Goal: Information Seeking & Learning: Learn about a topic

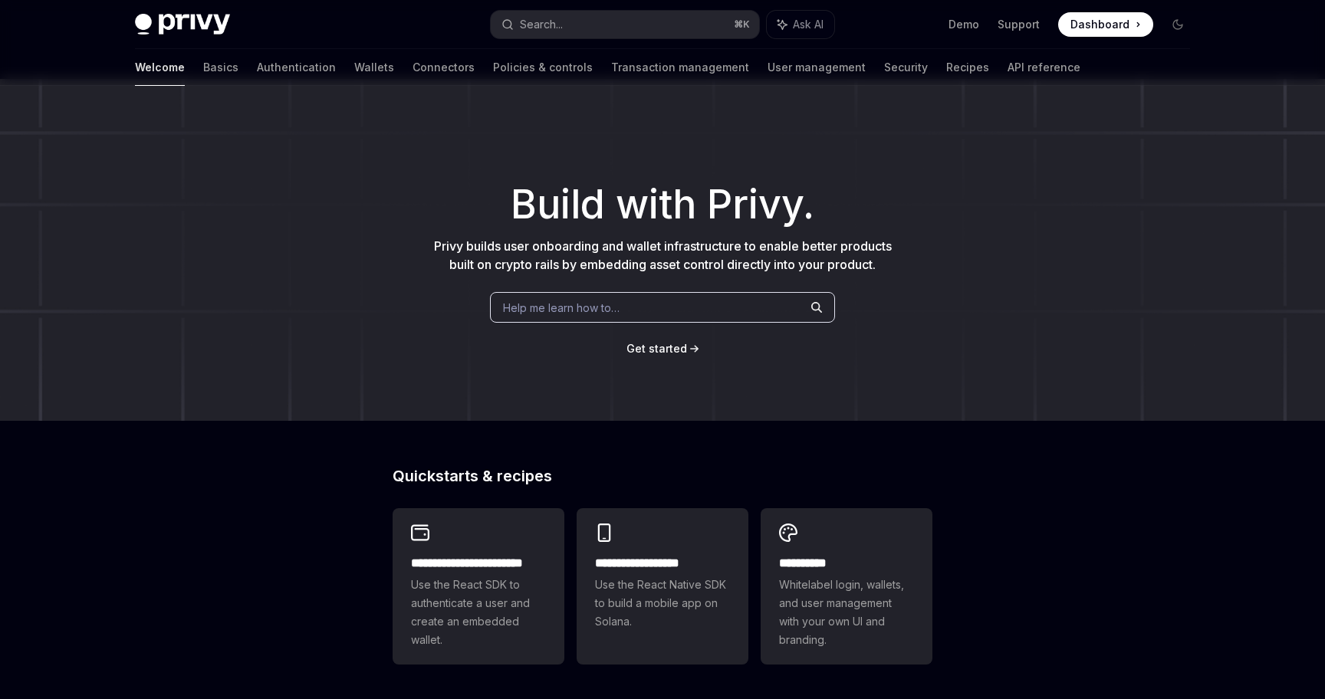
scroll to position [512, 0]
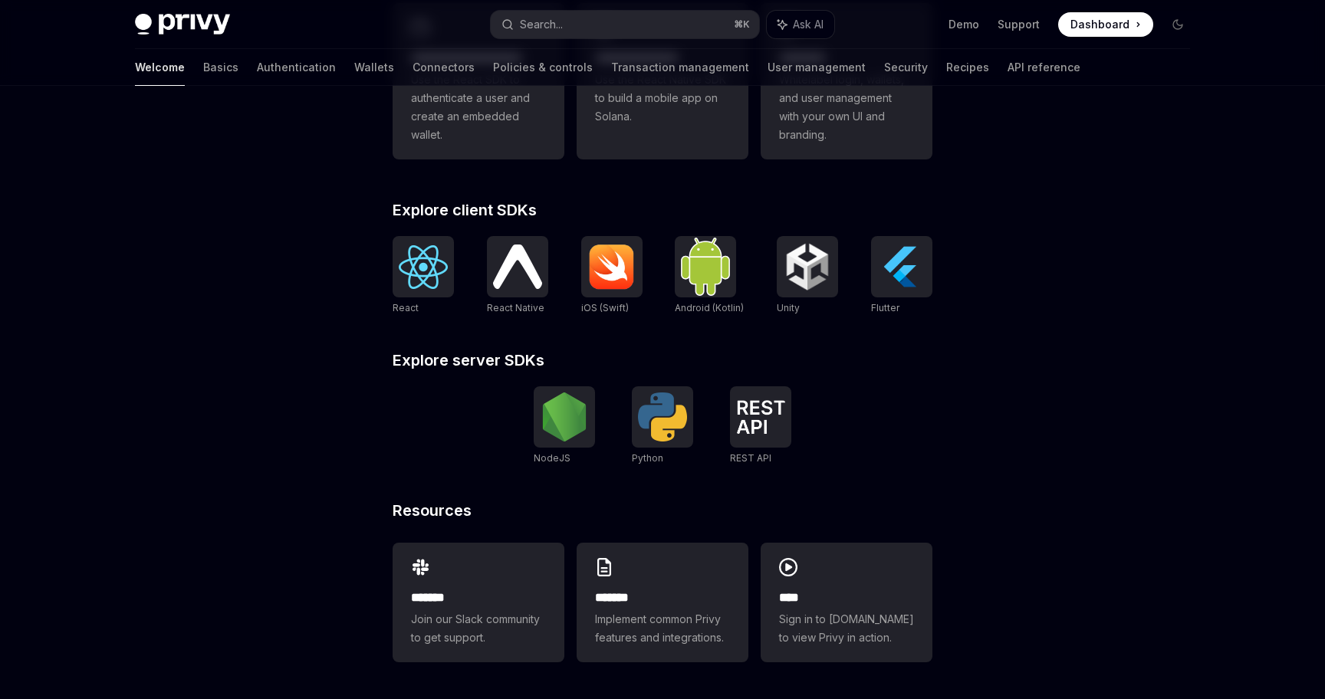
click at [1120, 35] on span at bounding box center [1105, 24] width 95 height 25
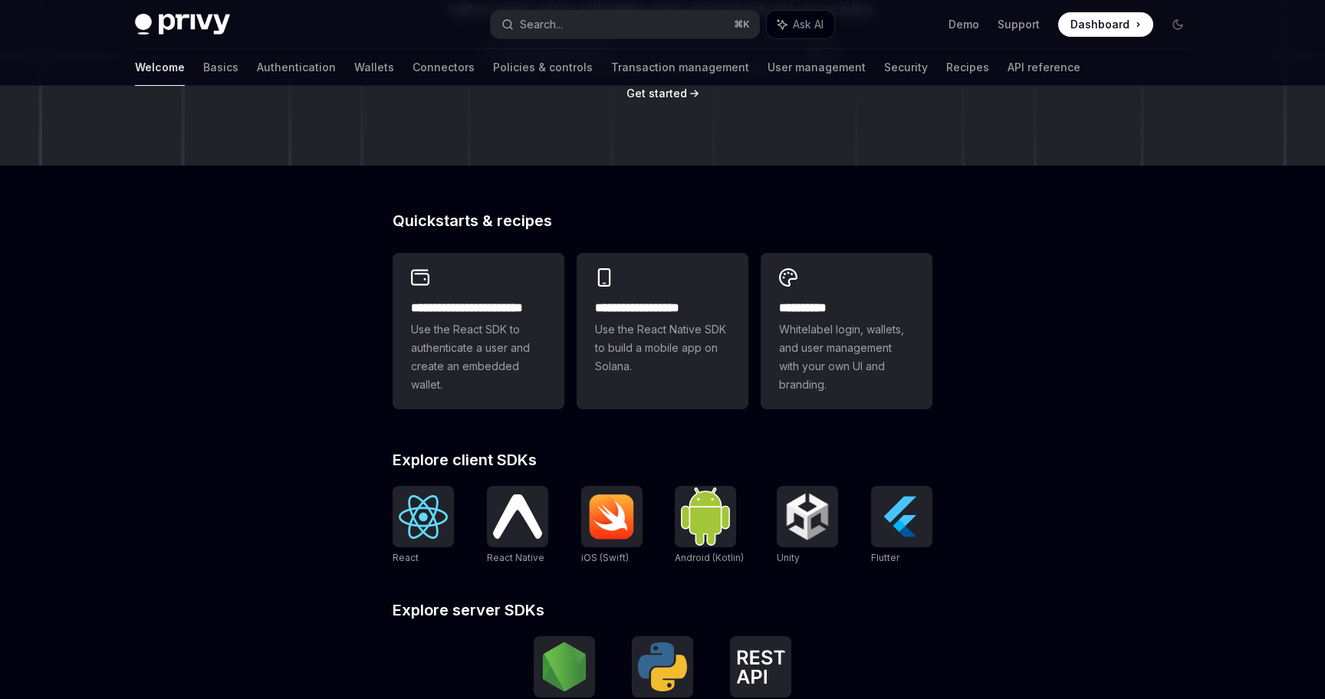
scroll to position [0, 0]
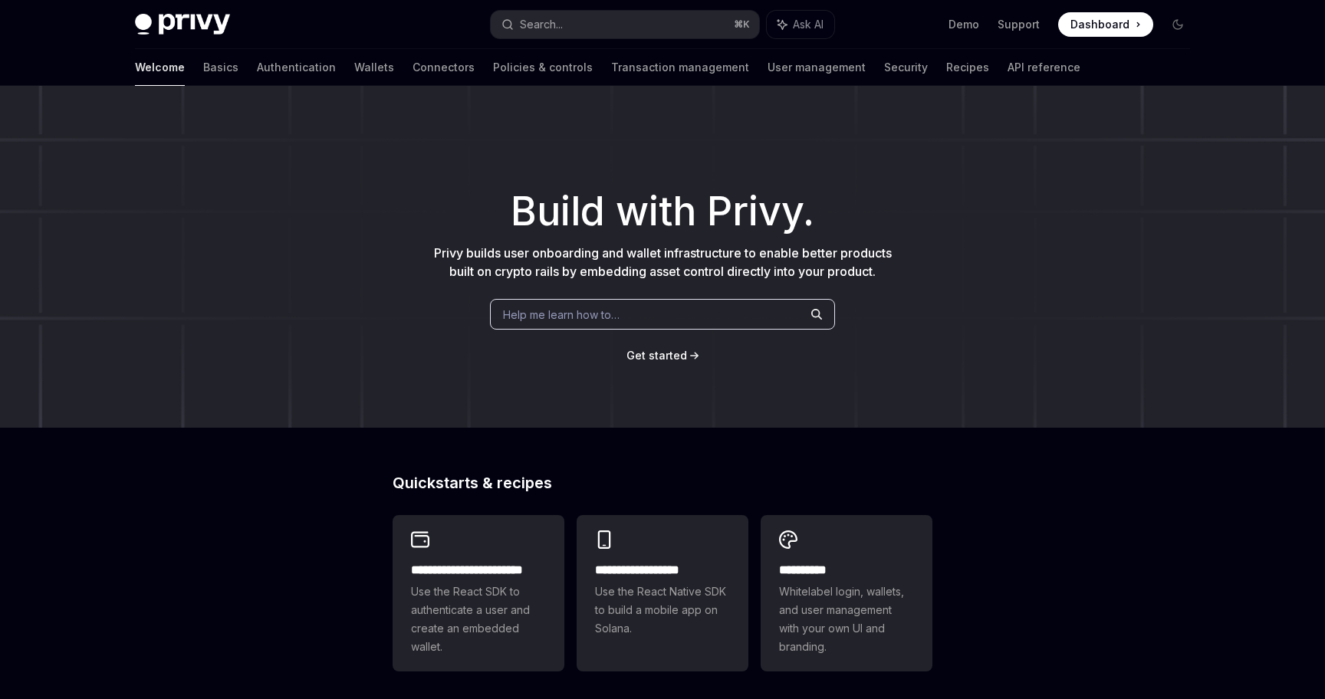
click at [1016, 32] on ul "Demo Support Dashboard Dashboard" at bounding box center [1051, 24] width 205 height 25
click at [1013, 28] on link "Support" at bounding box center [1019, 24] width 42 height 15
click at [354, 58] on link "Wallets" at bounding box center [374, 67] width 40 height 37
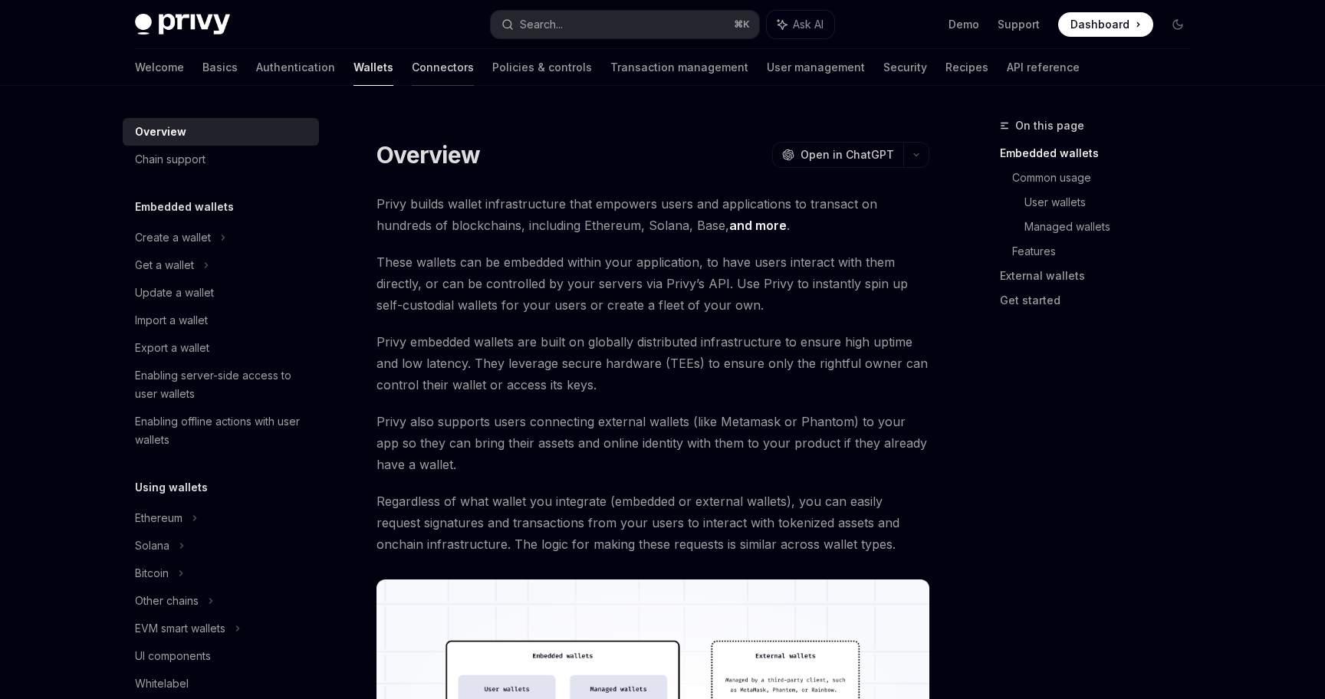
click at [412, 59] on link "Connectors" at bounding box center [443, 67] width 62 height 37
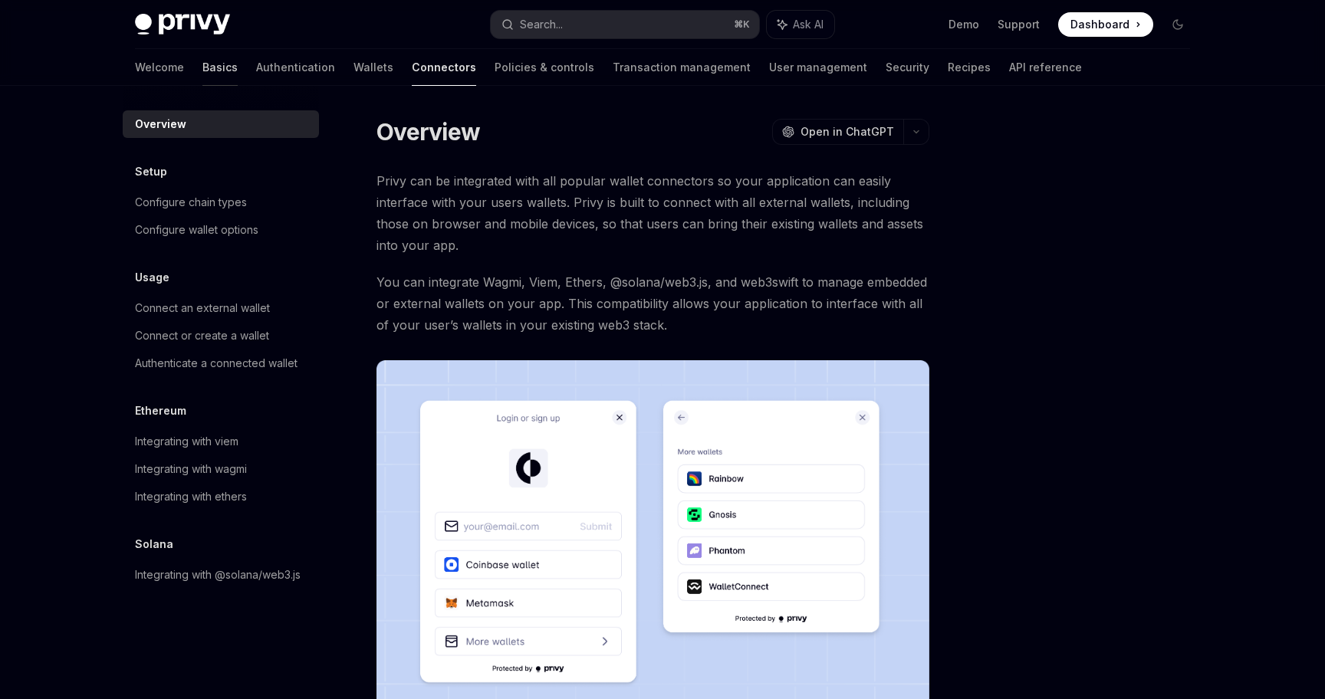
click at [202, 68] on link "Basics" at bounding box center [219, 67] width 35 height 37
type textarea "*"
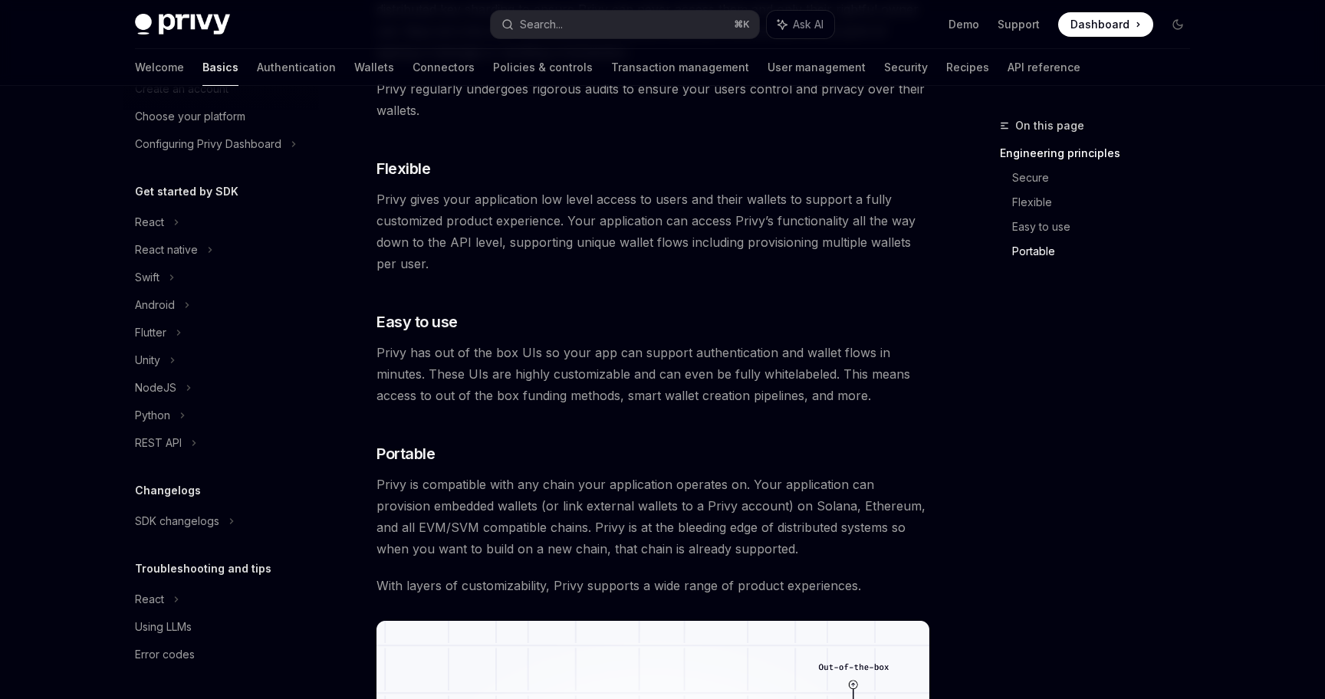
scroll to position [1307, 0]
